Goal: Task Accomplishment & Management: Manage account settings

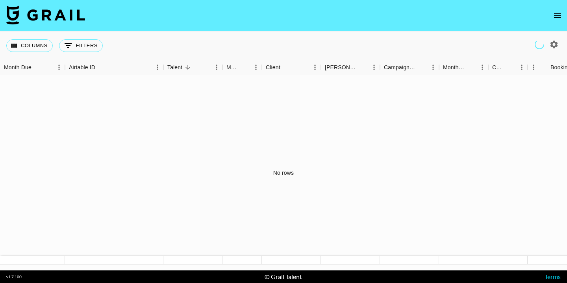
click at [557, 16] on icon "open drawer" at bounding box center [556, 15] width 9 height 9
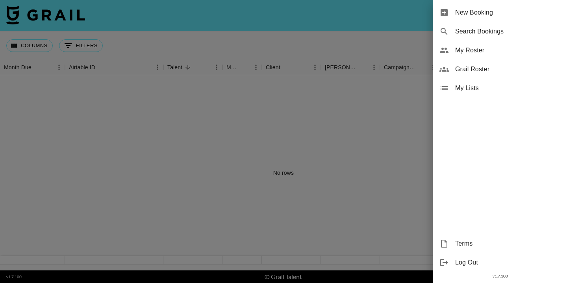
click at [471, 59] on div "My Roster" at bounding box center [500, 50] width 134 height 19
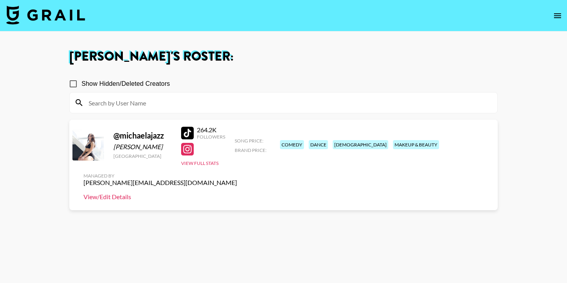
click at [237, 193] on link "View/Edit Details" at bounding box center [159, 197] width 153 height 8
click at [101, 101] on input at bounding box center [288, 102] width 408 height 13
click at [237, 193] on link "View/Edit Details" at bounding box center [159, 197] width 153 height 8
click at [556, 17] on icon "open drawer" at bounding box center [557, 15] width 7 height 5
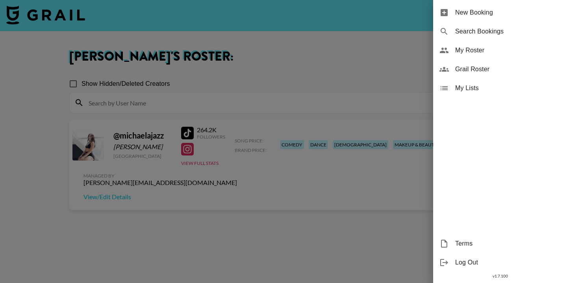
click at [474, 71] on span "Grail Roster" at bounding box center [507, 69] width 105 height 9
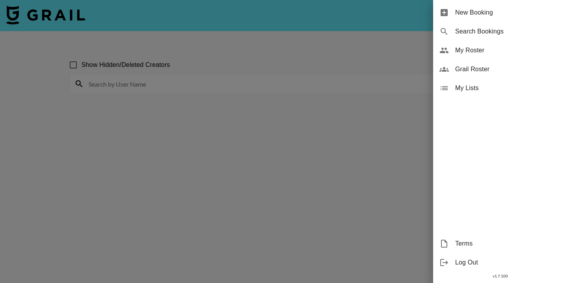
click at [301, 89] on div at bounding box center [283, 141] width 567 height 283
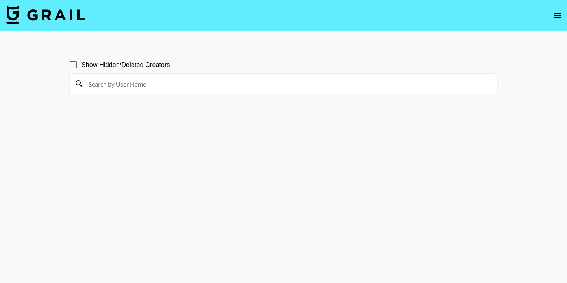
click at [258, 89] on input at bounding box center [288, 84] width 408 height 13
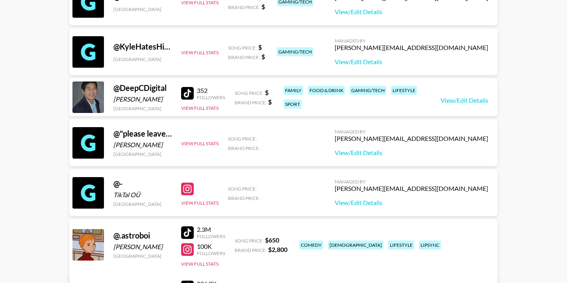
scroll to position [1369, 0]
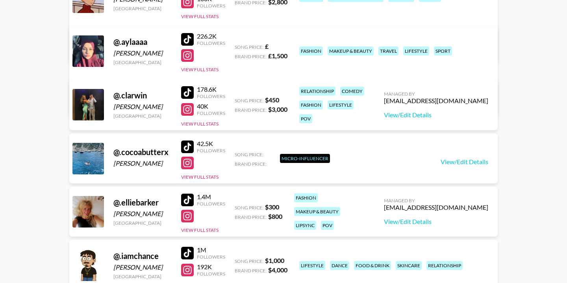
click at [240, 118] on div "@ .clarwin Arwin de Kam United States 178.6K Followers 40K Followers View Full …" at bounding box center [283, 104] width 428 height 51
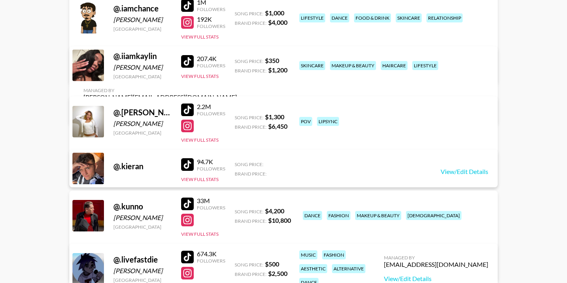
scroll to position [1617, 0]
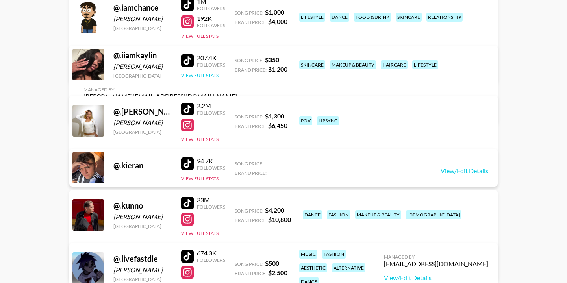
click at [209, 78] on button "View Full Stats" at bounding box center [199, 75] width 37 height 6
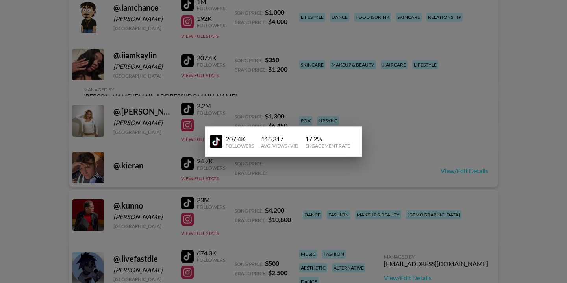
click at [209, 86] on div at bounding box center [283, 141] width 567 height 283
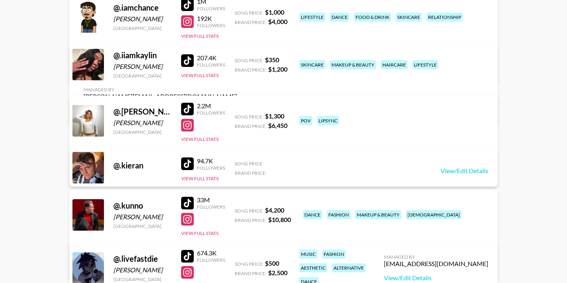
click at [237, 107] on link "View/Edit Details" at bounding box center [159, 111] width 153 height 8
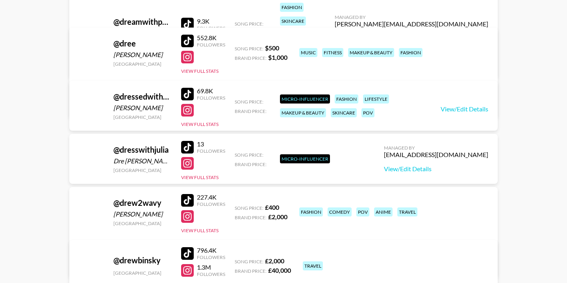
scroll to position [232142, 0]
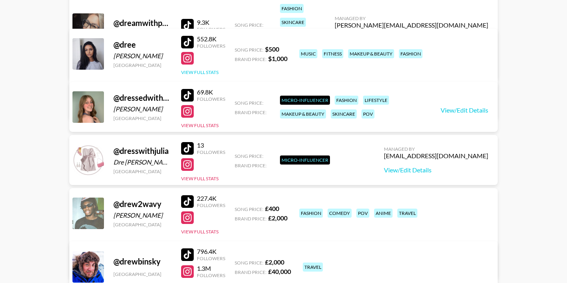
click at [197, 73] on button "View Full Stats" at bounding box center [199, 72] width 37 height 6
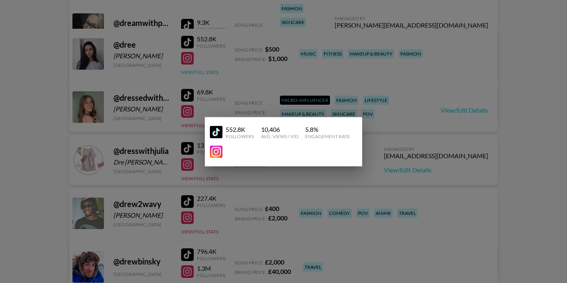
click at [197, 73] on div at bounding box center [283, 141] width 567 height 283
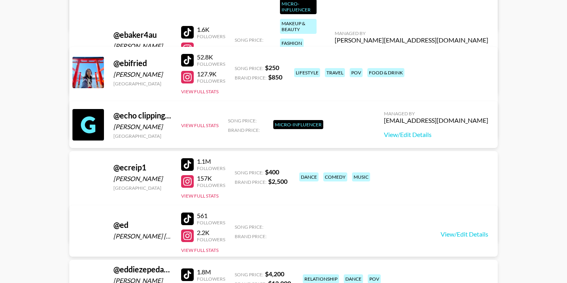
scroll to position [233565, 0]
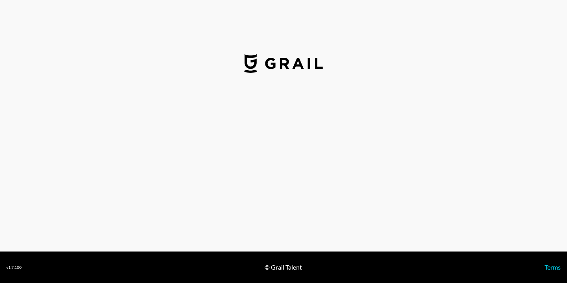
select select "USD"
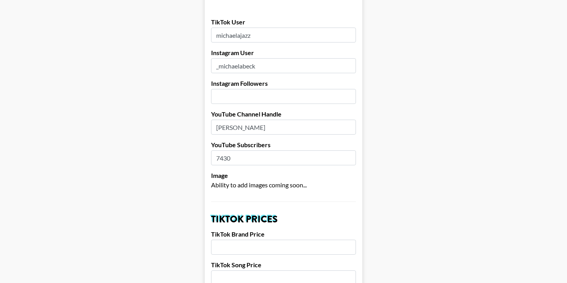
scroll to position [90, 0]
click at [270, 88] on input "number" at bounding box center [283, 95] width 145 height 15
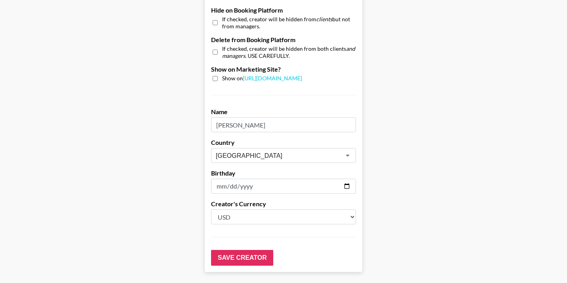
scroll to position [785, 0]
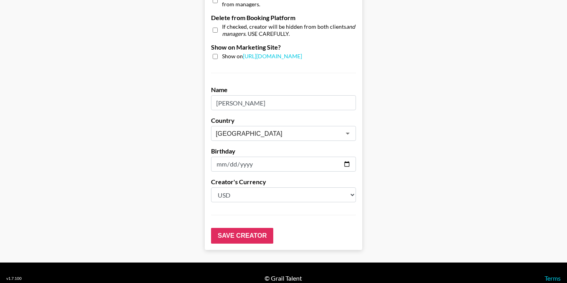
click at [242, 187] on select "Select a Currency USD GBP" at bounding box center [283, 194] width 145 height 15
click at [263, 187] on select "Select a Currency USD GBP" at bounding box center [283, 194] width 145 height 15
click at [270, 178] on label "Creator's Currency" at bounding box center [283, 182] width 145 height 8
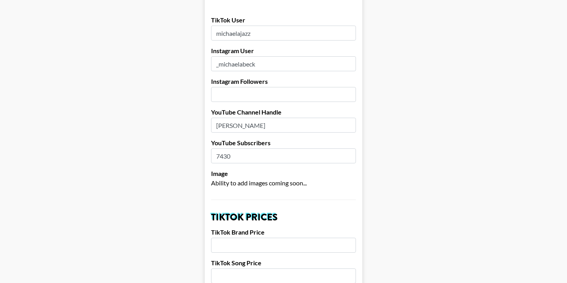
scroll to position [0, 0]
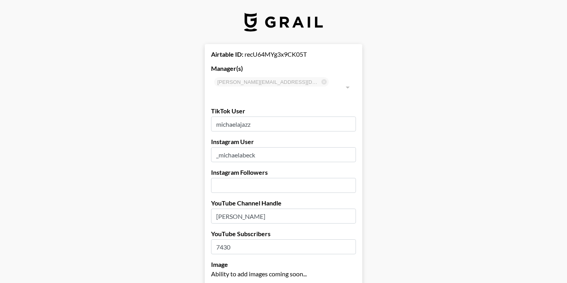
click at [253, 82] on div "natasha.nillarat@grail-talent.com ​" at bounding box center [283, 87] width 145 height 27
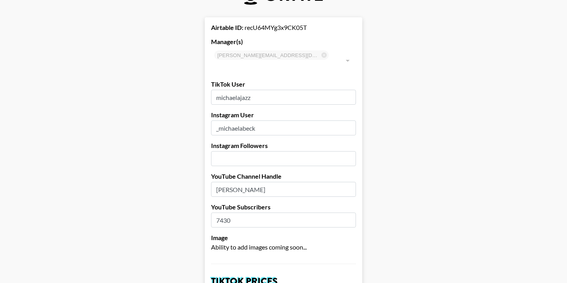
scroll to position [31, 0]
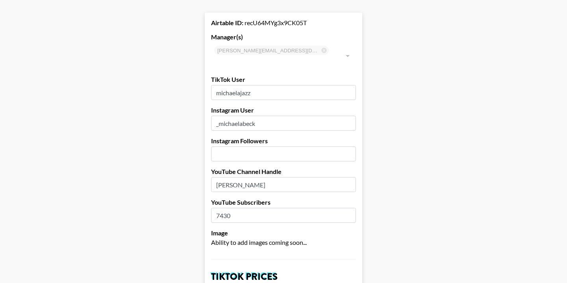
click at [225, 146] on input "number" at bounding box center [283, 153] width 145 height 15
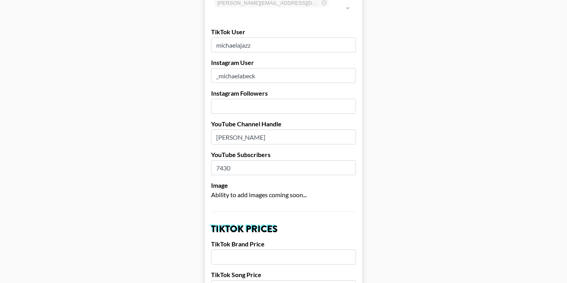
scroll to position [76, 0]
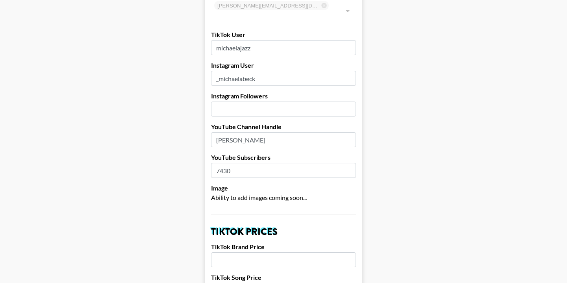
click at [259, 102] on input "number" at bounding box center [283, 109] width 145 height 15
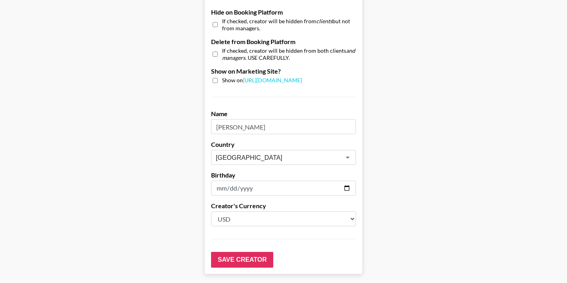
scroll to position [785, 0]
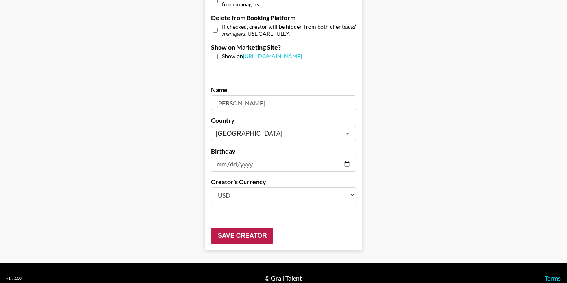
type input "63800"
click at [236, 228] on input "Save Creator" at bounding box center [242, 236] width 62 height 16
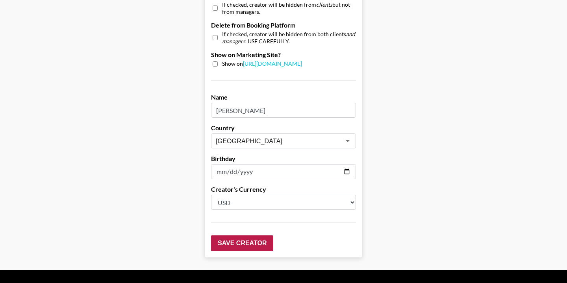
scroll to position [63, 0]
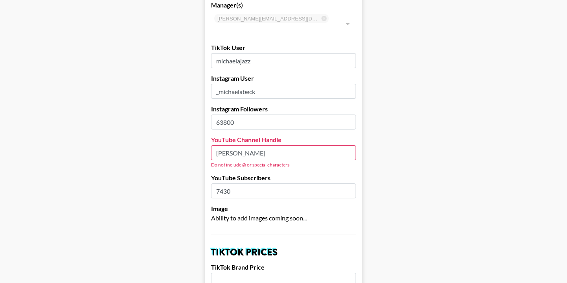
click at [242, 145] on input "[PERSON_NAME]" at bounding box center [283, 152] width 145 height 15
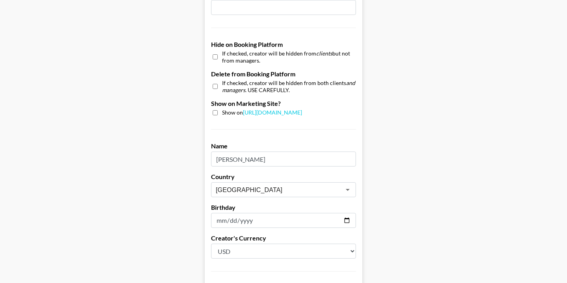
scroll to position [792, 0]
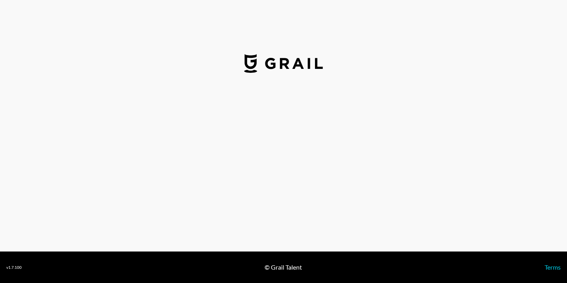
select select "USD"
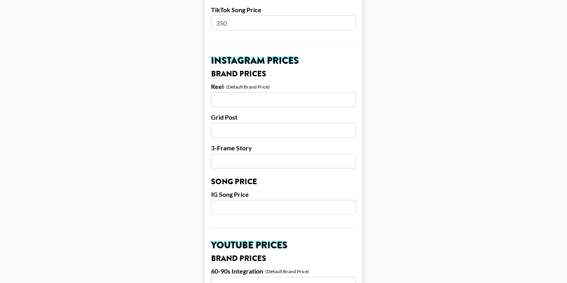
scroll to position [340, 0]
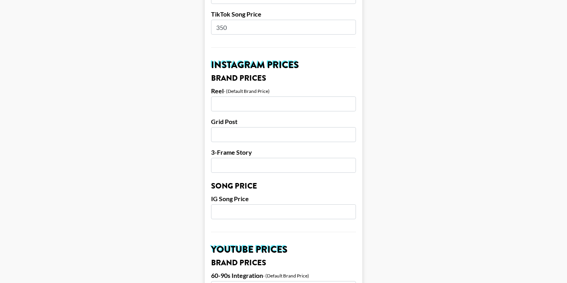
click at [268, 96] on input "number" at bounding box center [283, 103] width 145 height 15
click at [292, 148] on label "3-Frame Story" at bounding box center [283, 152] width 145 height 8
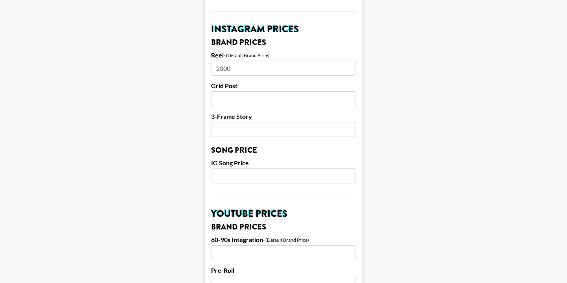
scroll to position [376, 0]
click at [275, 122] on input "number" at bounding box center [283, 129] width 145 height 15
click at [259, 168] on input "number" at bounding box center [283, 175] width 145 height 15
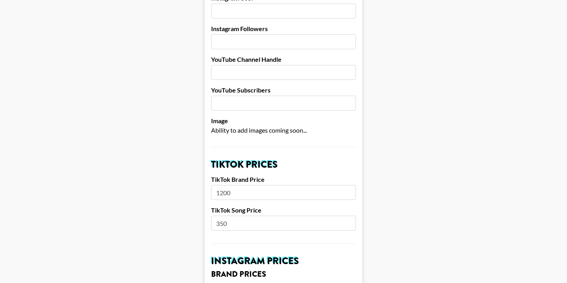
scroll to position [141, 0]
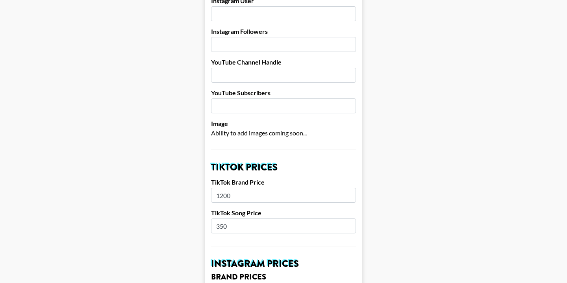
click at [273, 188] on input "1200" at bounding box center [283, 195] width 145 height 15
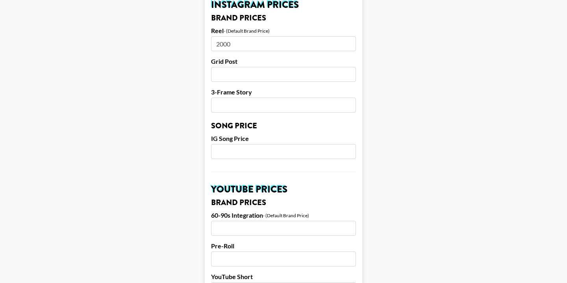
scroll to position [408, 0]
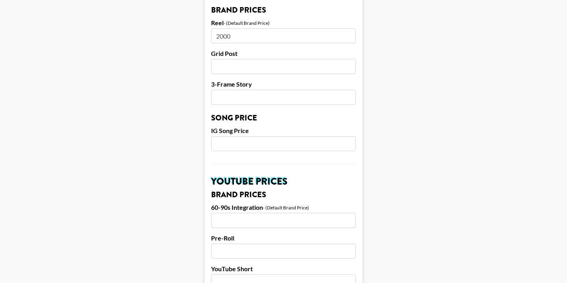
click at [270, 28] on input "2000" at bounding box center [283, 35] width 145 height 15
type input "2"
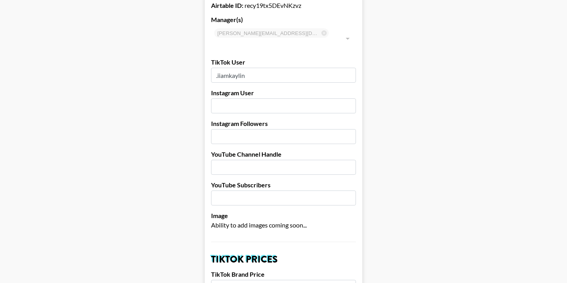
scroll to position [0, 0]
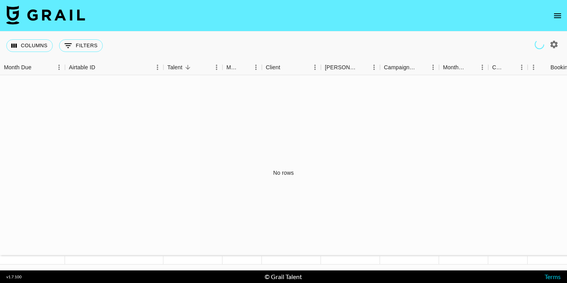
click at [556, 18] on icon "open drawer" at bounding box center [556, 15] width 9 height 9
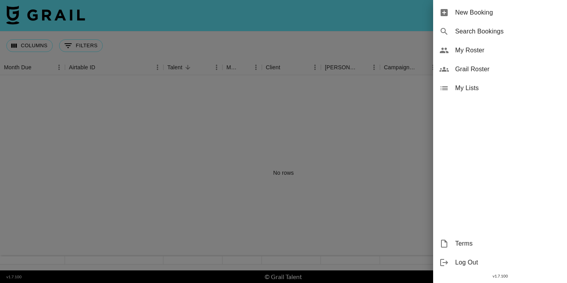
click at [495, 49] on span "My Roster" at bounding box center [507, 50] width 105 height 9
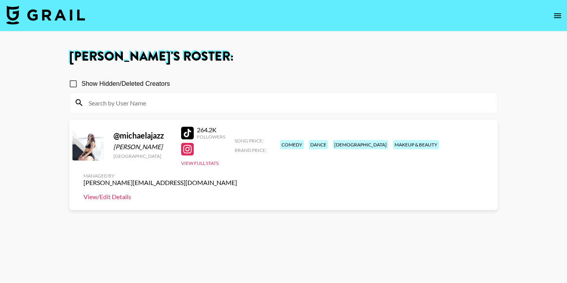
click at [237, 193] on link "View/Edit Details" at bounding box center [159, 197] width 153 height 8
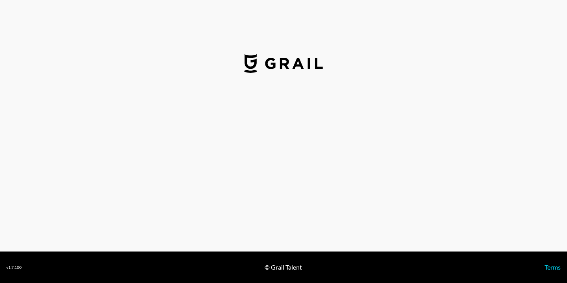
select select "USD"
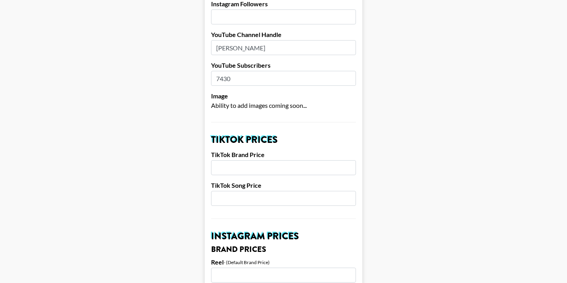
scroll to position [177, 0]
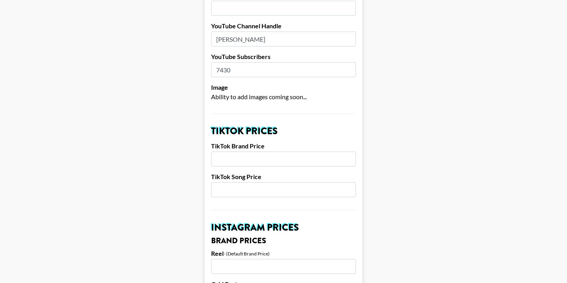
click at [262, 151] on input "number" at bounding box center [283, 158] width 145 height 15
type input "2000"
click at [254, 182] on input "number" at bounding box center [283, 189] width 145 height 15
type input "5"
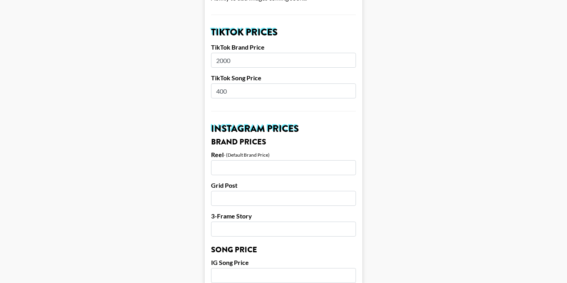
scroll to position [277, 0]
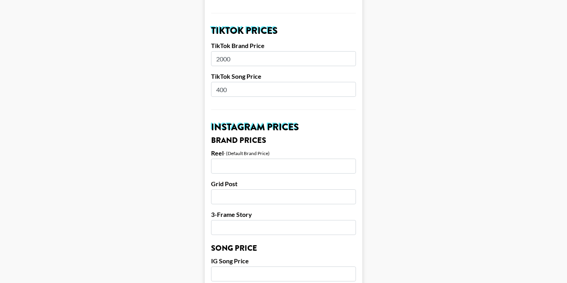
type input "400"
click at [256, 159] on input "number" at bounding box center [283, 166] width 145 height 15
type input "2000"
click at [244, 189] on input "number" at bounding box center [283, 196] width 145 height 15
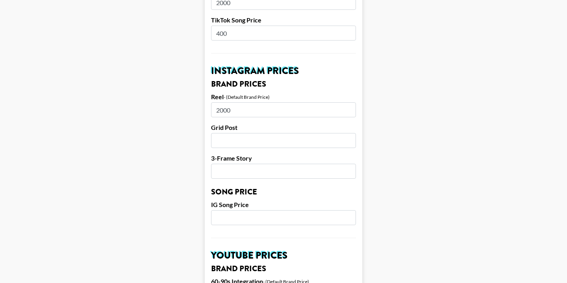
scroll to position [350, 0]
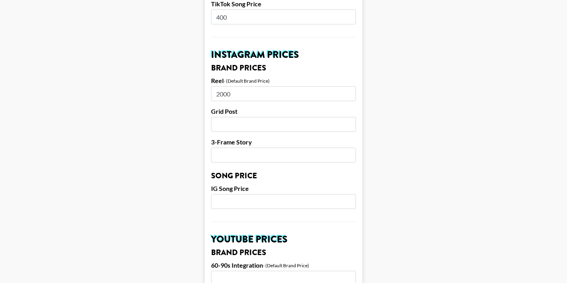
click at [249, 194] on input "number" at bounding box center [283, 201] width 145 height 15
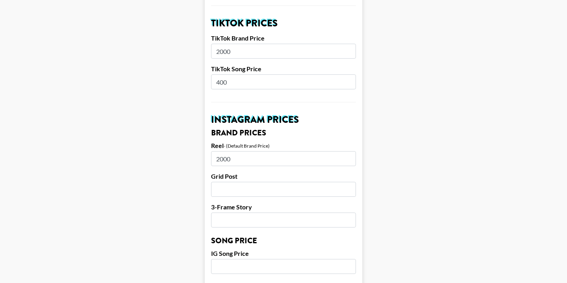
click at [236, 260] on input "number" at bounding box center [283, 266] width 145 height 15
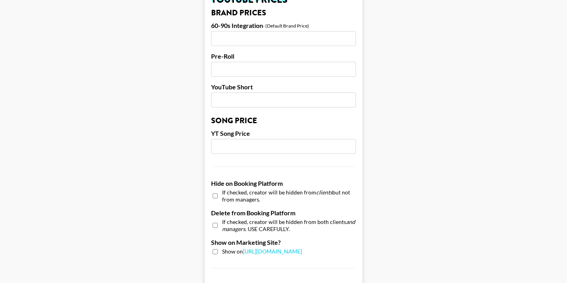
scroll to position [642, 0]
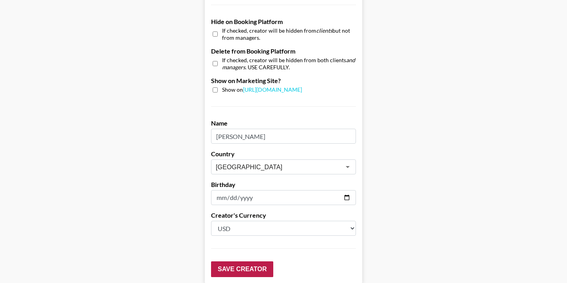
type input "400"
click at [243, 261] on input "Save Creator" at bounding box center [242, 269] width 62 height 16
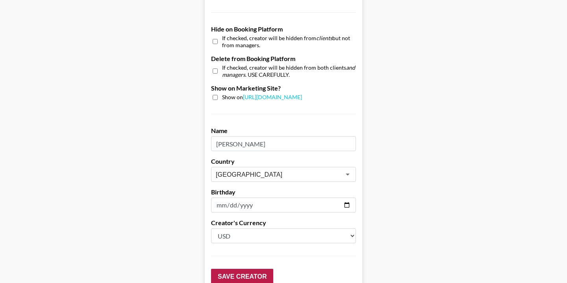
scroll to position [63, 0]
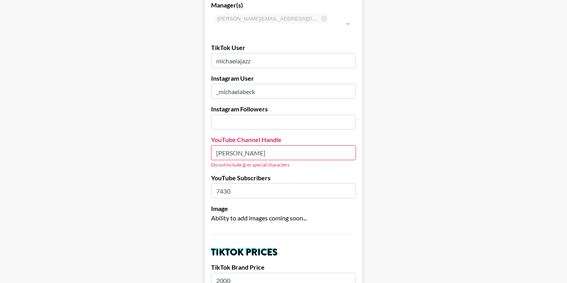
click at [242, 145] on input "michaela beck" at bounding box center [283, 152] width 145 height 15
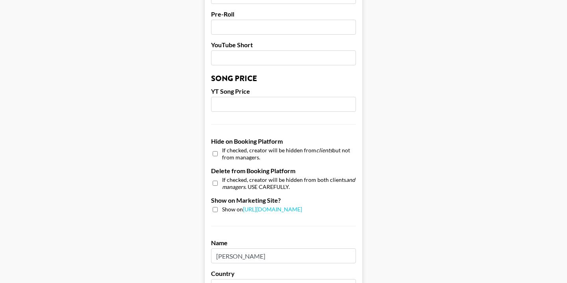
scroll to position [785, 0]
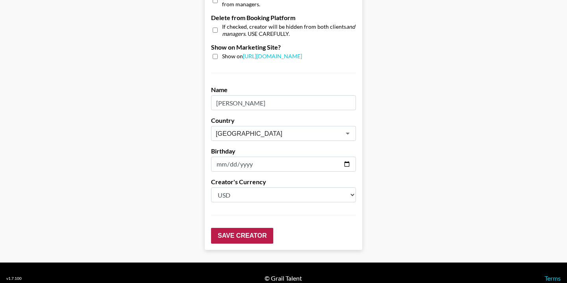
type input "michaelabeck"
click at [255, 228] on input "Save Creator" at bounding box center [242, 236] width 62 height 16
click at [244, 228] on input "Save Creator" at bounding box center [242, 236] width 62 height 16
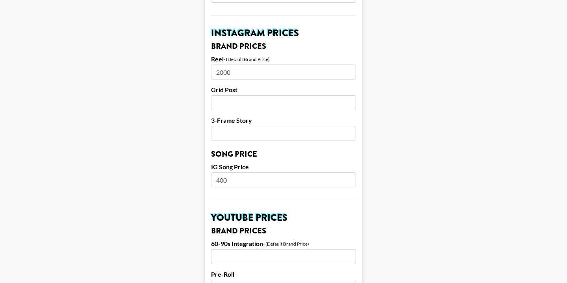
scroll to position [394, 0]
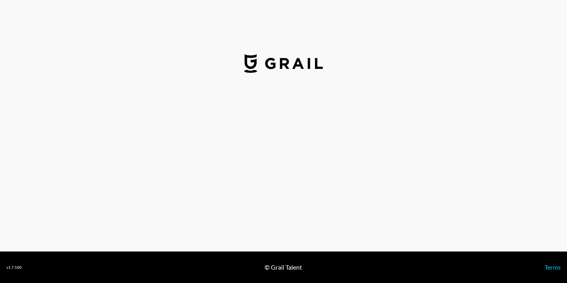
select select "USD"
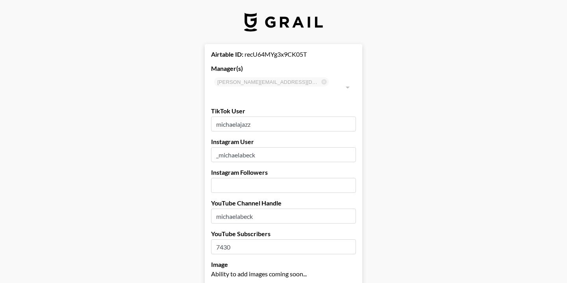
click at [247, 178] on input "number" at bounding box center [283, 185] width 145 height 15
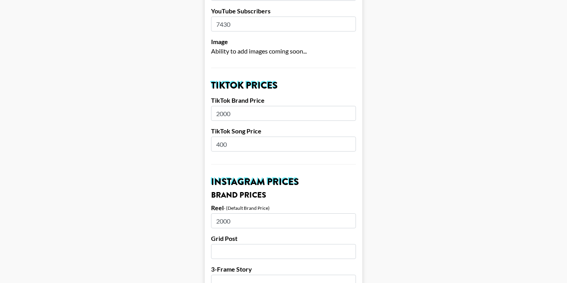
scroll to position [247, 0]
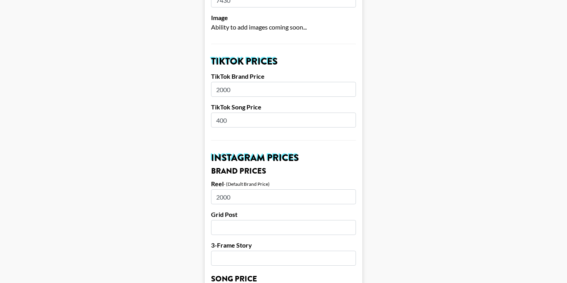
type input "63800"
click at [254, 82] on input "2000" at bounding box center [283, 89] width 145 height 15
type input "2"
type input "1500"
click at [242, 189] on input "2000" at bounding box center [283, 196] width 145 height 15
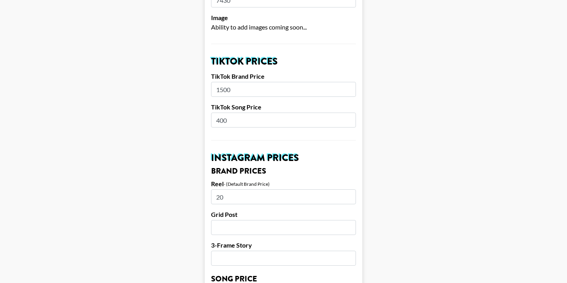
type input "2"
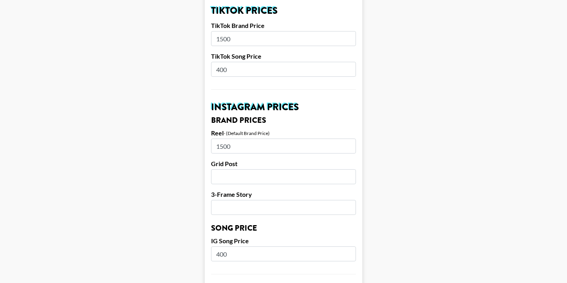
scroll to position [327, 0]
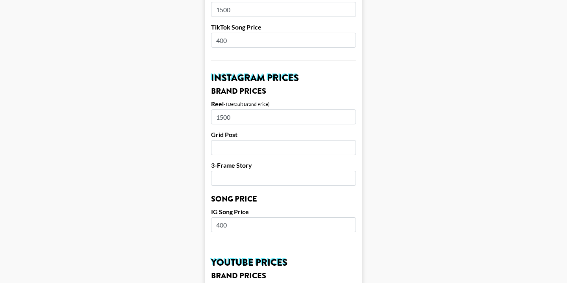
type input "1500"
click at [239, 140] on input "number" at bounding box center [283, 147] width 145 height 15
click at [237, 171] on input "number" at bounding box center [283, 178] width 145 height 15
type input "7"
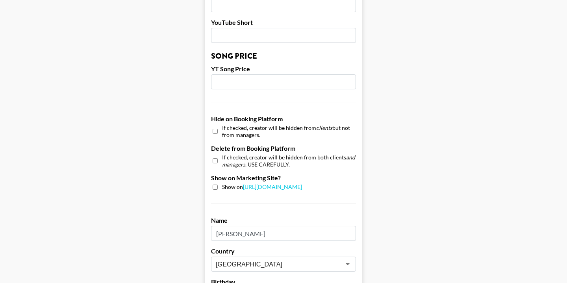
scroll to position [785, 0]
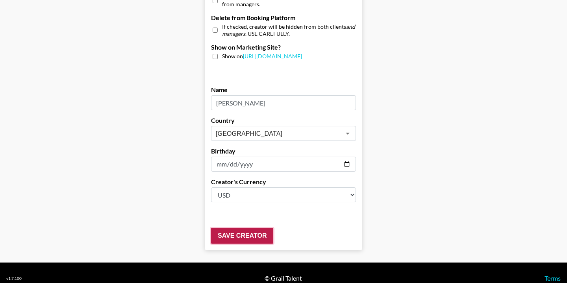
click at [246, 228] on input "Save Creator" at bounding box center [242, 236] width 62 height 16
click at [238, 229] on input "Save Creator" at bounding box center [242, 236] width 62 height 16
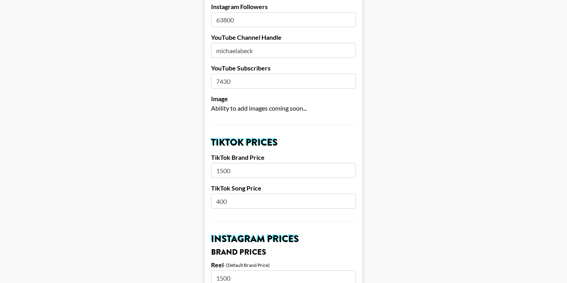
scroll to position [189, 0]
